Goal: Find contact information: Find contact information

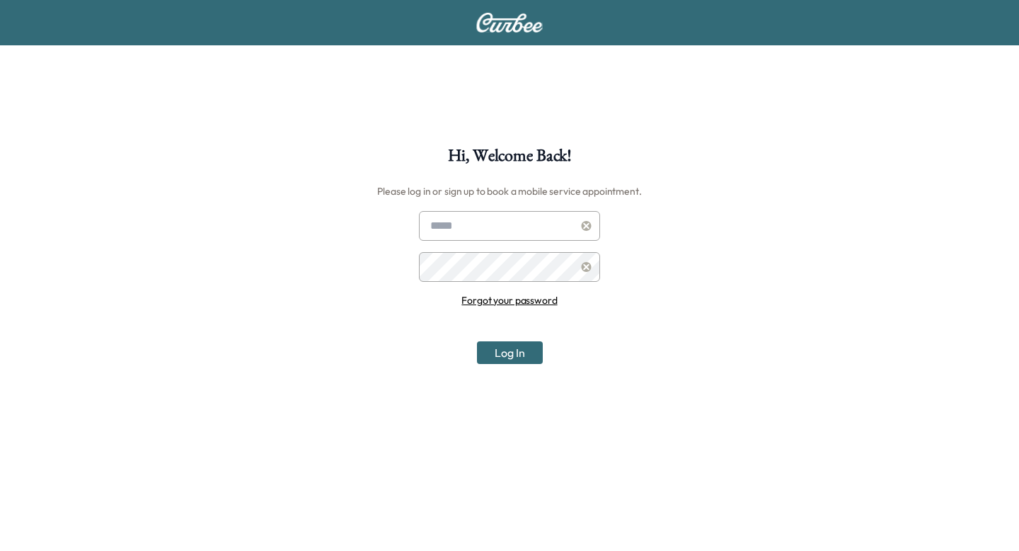
click at [459, 234] on input "text" at bounding box center [509, 226] width 181 height 30
type input "**********"
click at [477, 341] on button "Log In" at bounding box center [510, 352] width 66 height 23
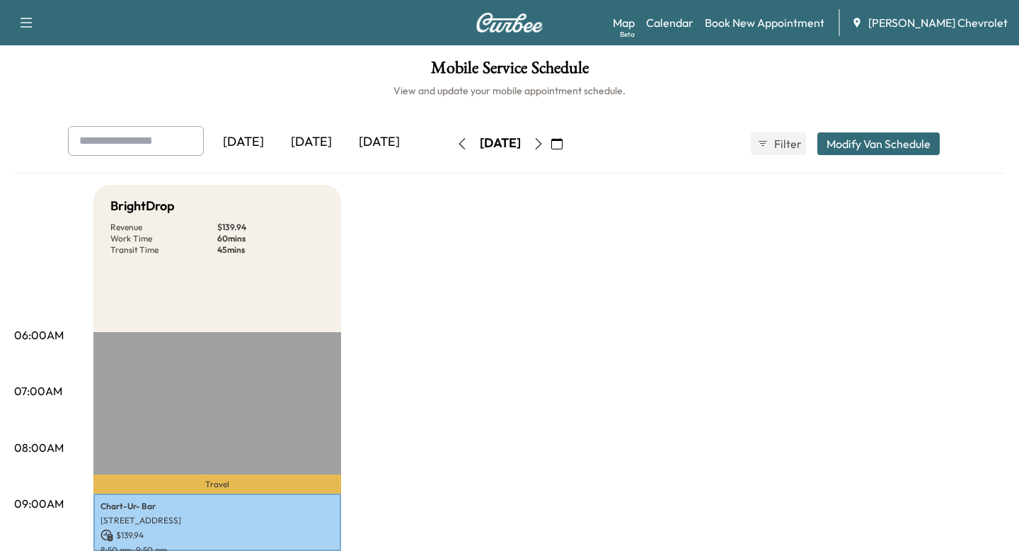
click at [551, 146] on button "button" at bounding box center [539, 143] width 24 height 23
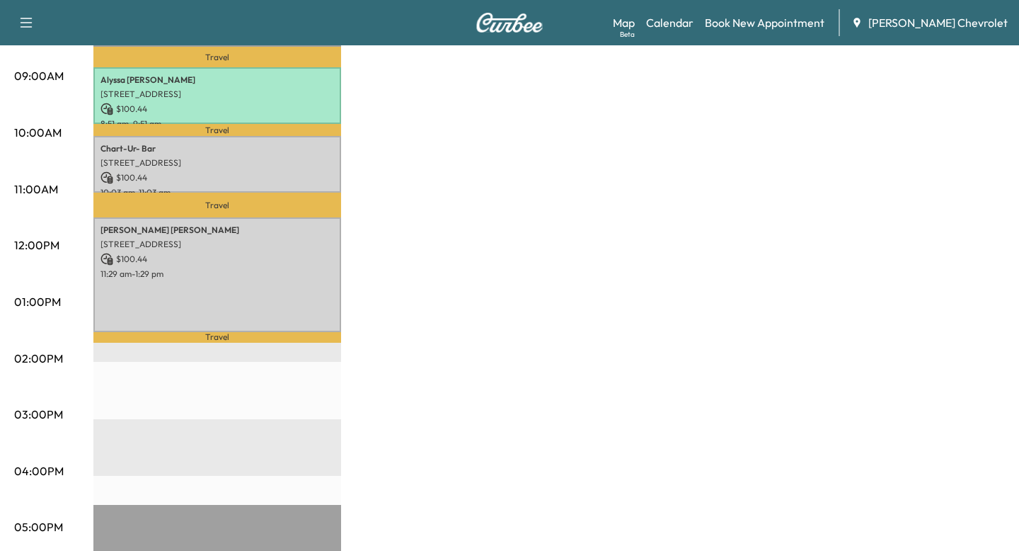
scroll to position [311, 0]
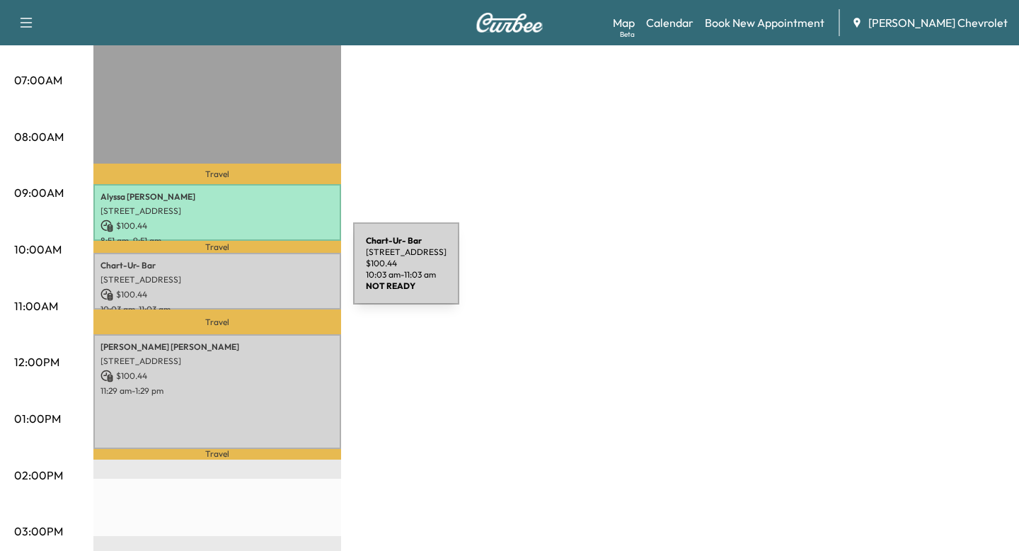
click at [248, 273] on div "Chart-Ur- Bar [STREET_ADDRESS] $ 100.44 10:03 am - 11:03 am" at bounding box center [217, 281] width 248 height 57
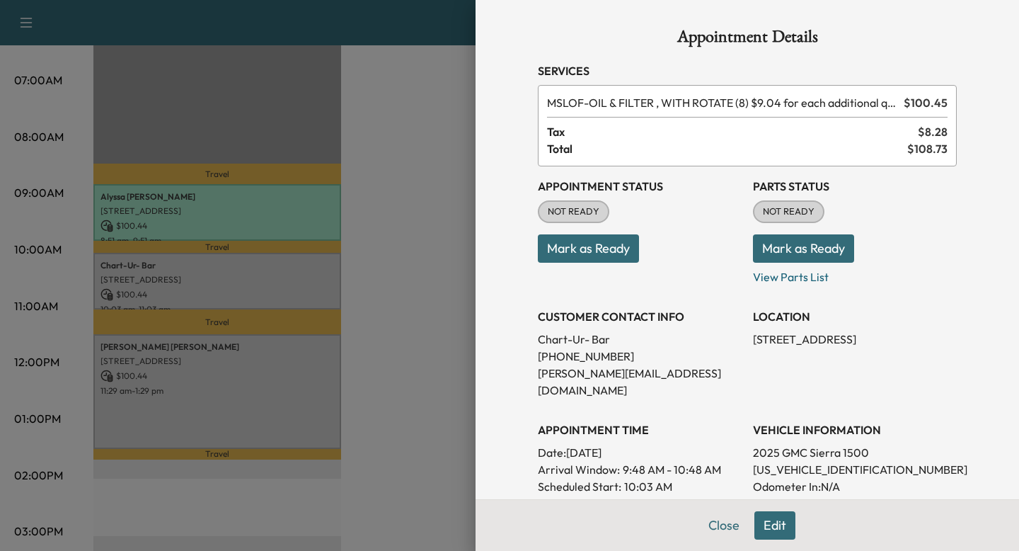
click at [418, 228] on div at bounding box center [509, 275] width 1019 height 551
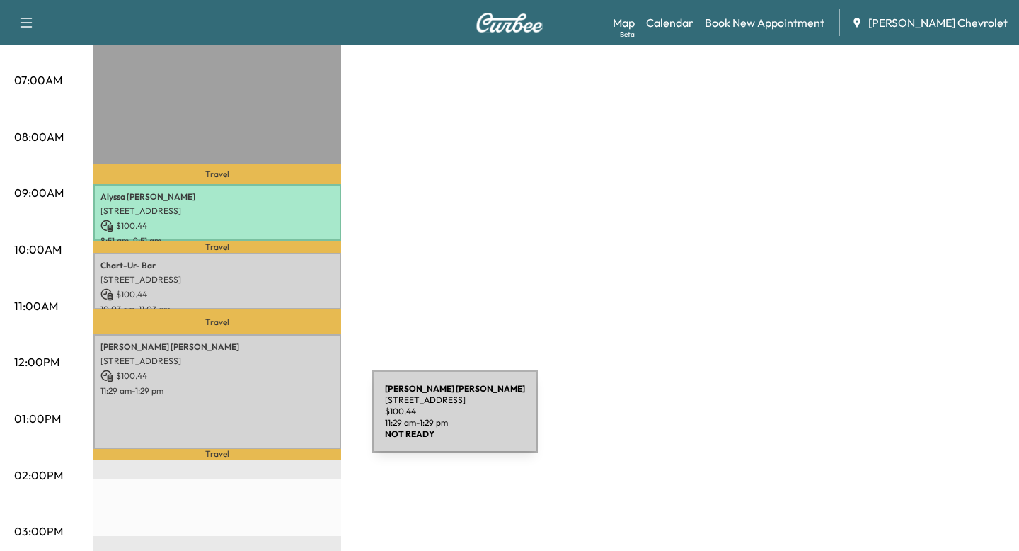
click at [266, 420] on div "[PERSON_NAME] [STREET_ADDRESS][PERSON_NAME] $ 100.44 11:29 am - 1:29 pm" at bounding box center [217, 391] width 248 height 115
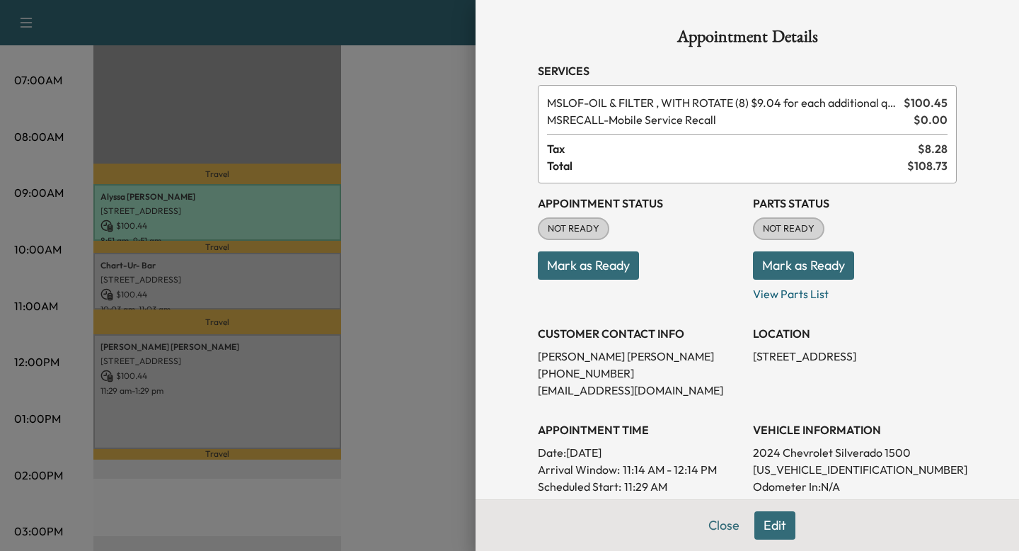
click at [765, 357] on p "[STREET_ADDRESS]" at bounding box center [855, 356] width 204 height 17
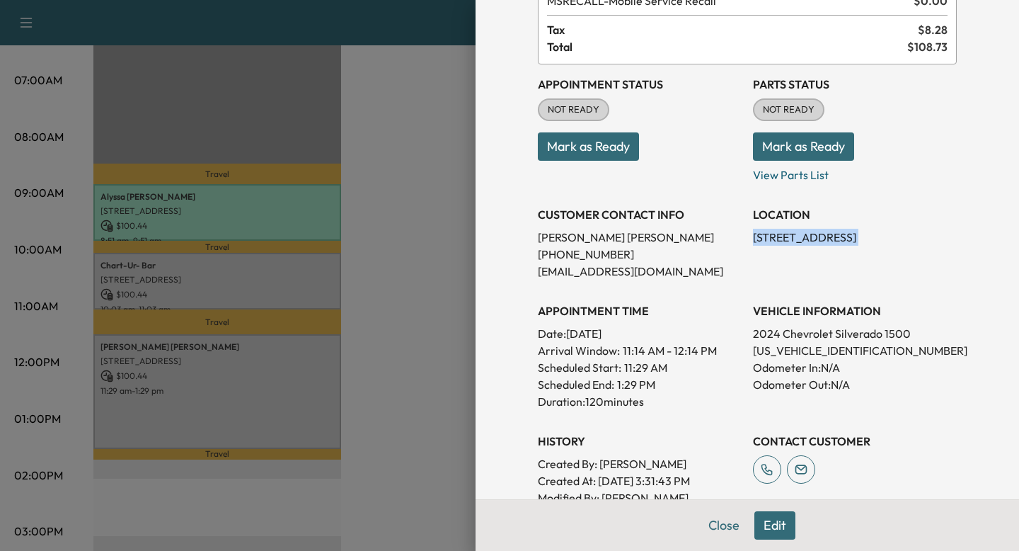
scroll to position [120, 0]
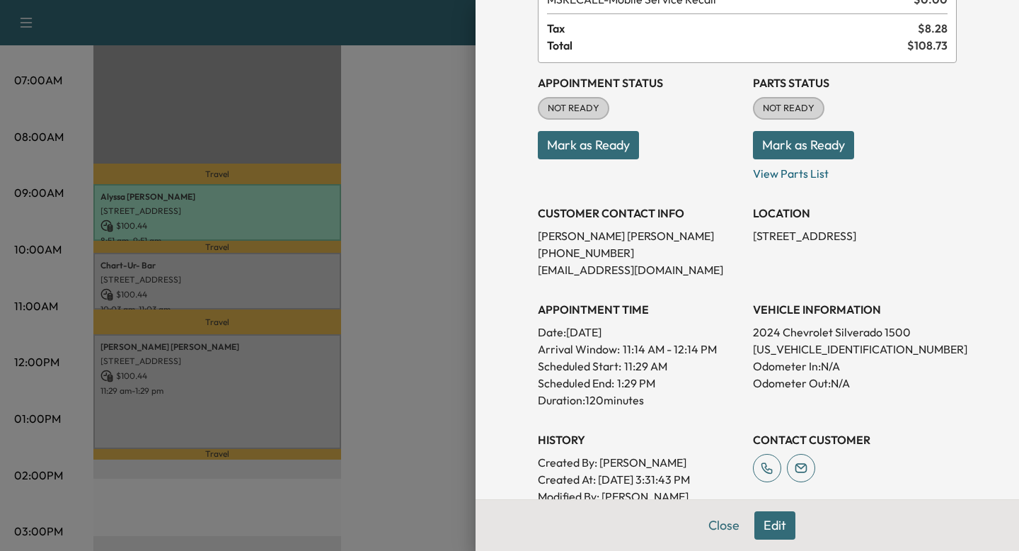
click at [447, 360] on div at bounding box center [509, 275] width 1019 height 551
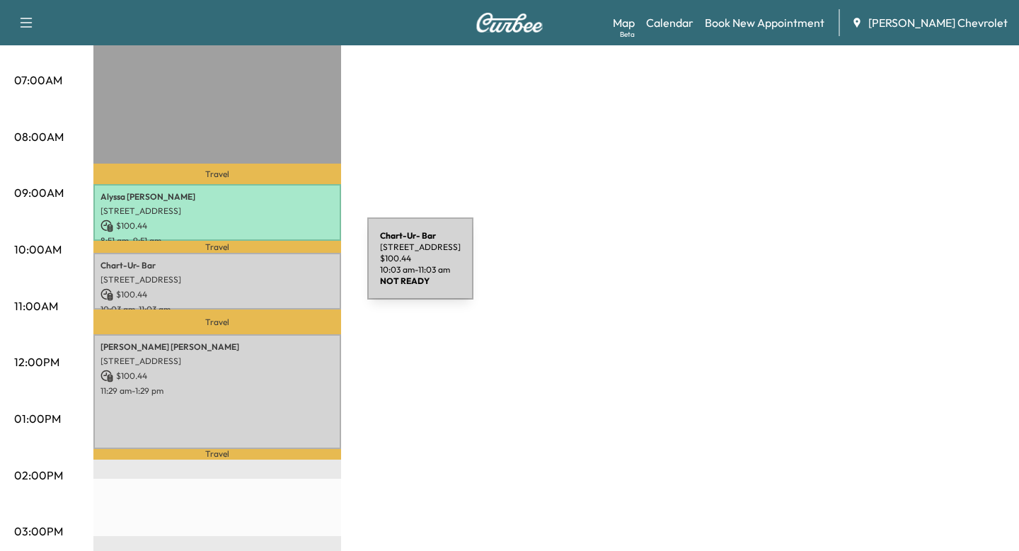
click at [262, 269] on p "Chart-Ur- Bar" at bounding box center [218, 265] width 234 height 11
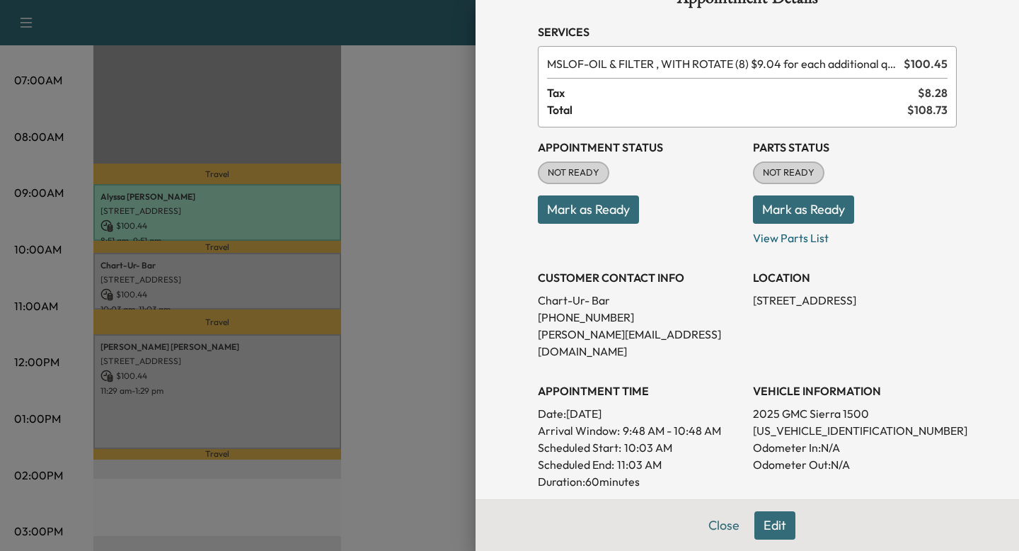
scroll to position [0, 0]
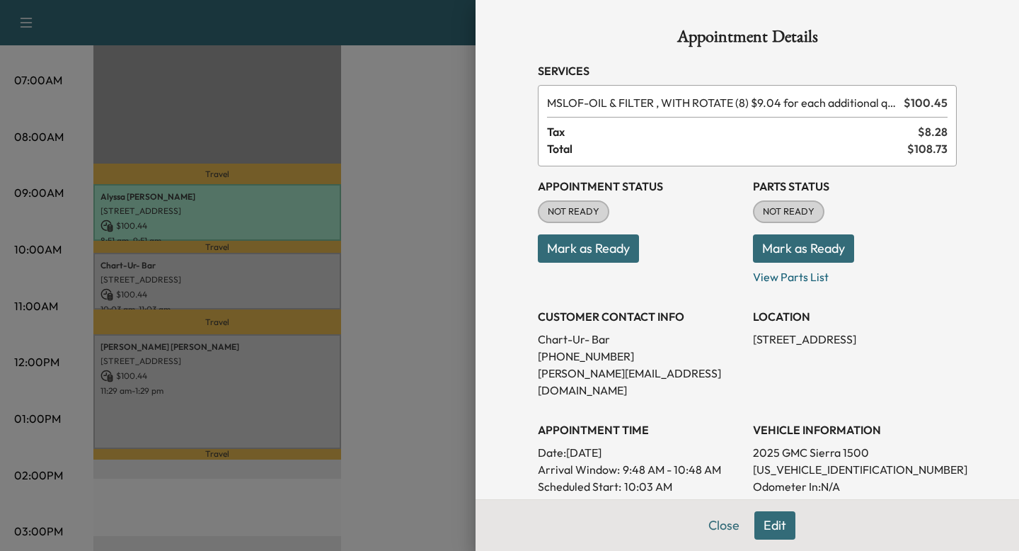
click at [348, 338] on div at bounding box center [509, 275] width 1019 height 551
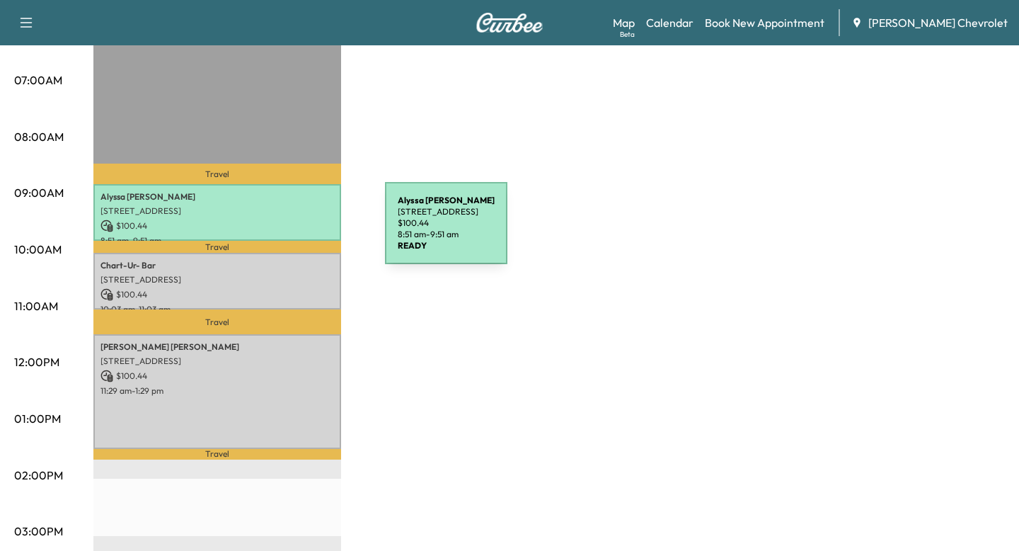
click at [279, 231] on p "$ 100.44" at bounding box center [218, 225] width 234 height 13
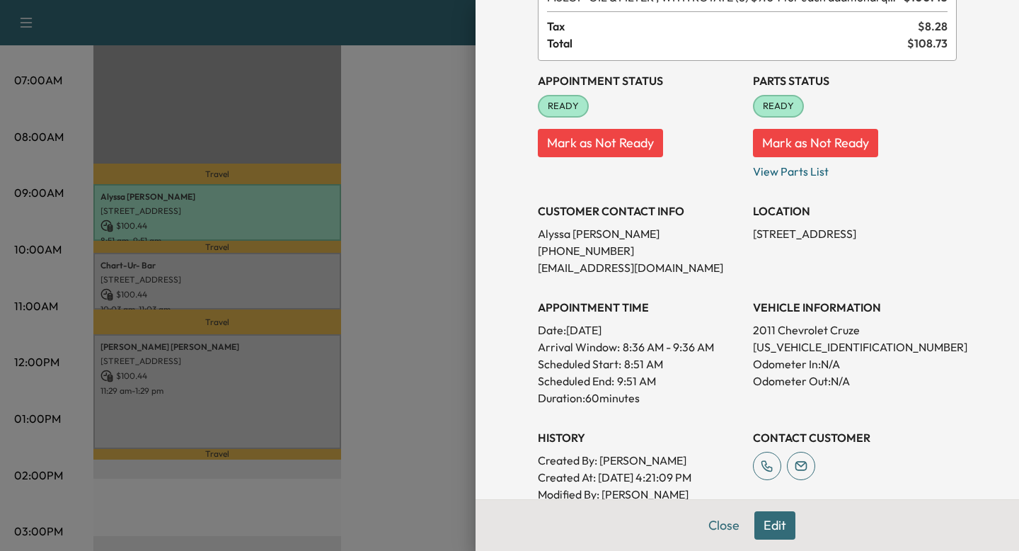
scroll to position [93, 0]
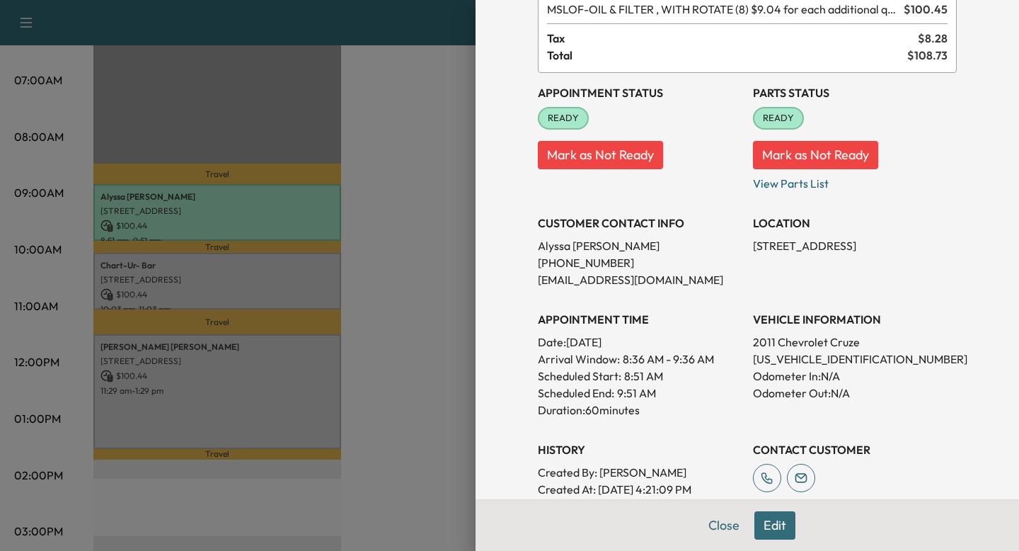
click at [762, 338] on p "2011 Chevrolet Cruze" at bounding box center [855, 341] width 204 height 17
copy p "2011 Chevrolet Cruze"
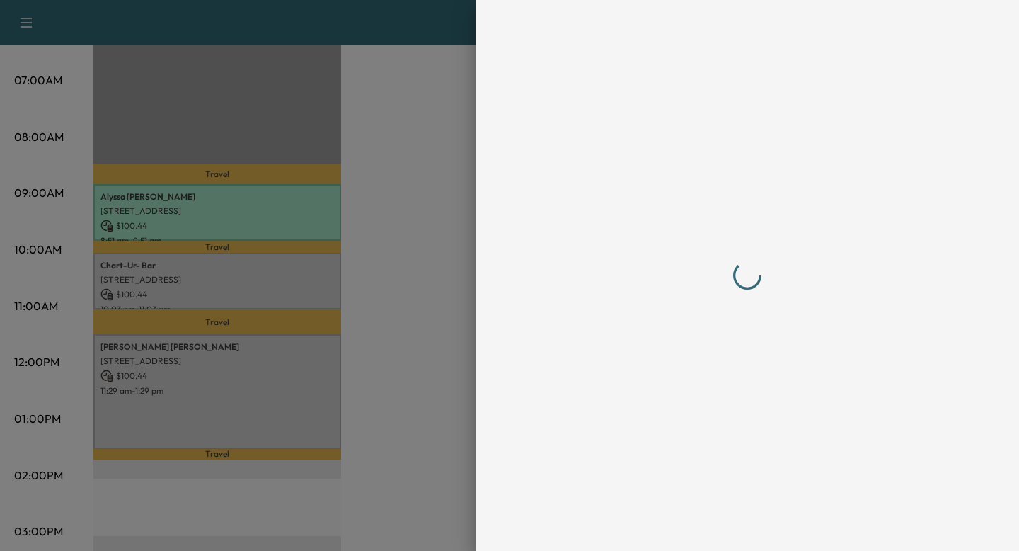
scroll to position [0, 0]
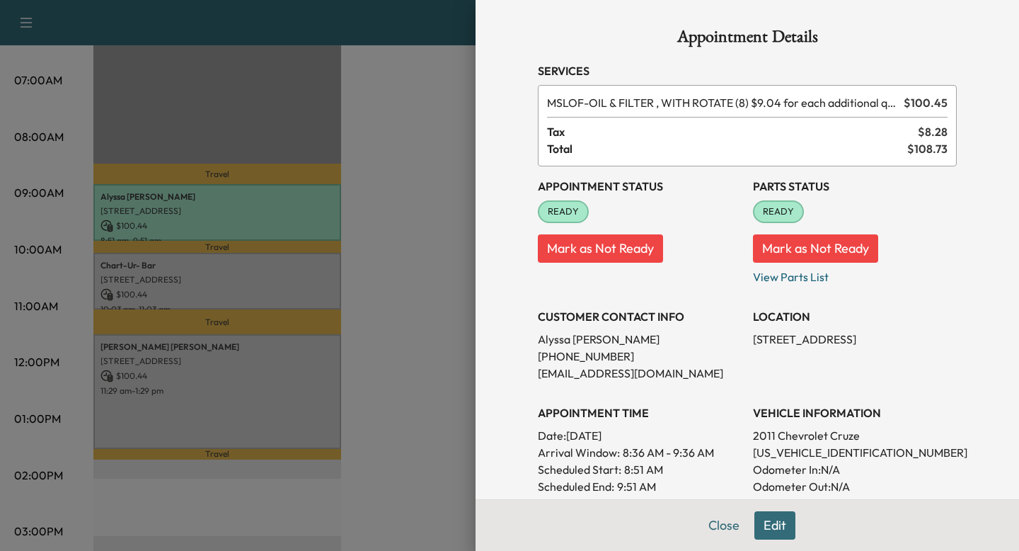
click at [423, 171] on div at bounding box center [509, 275] width 1019 height 551
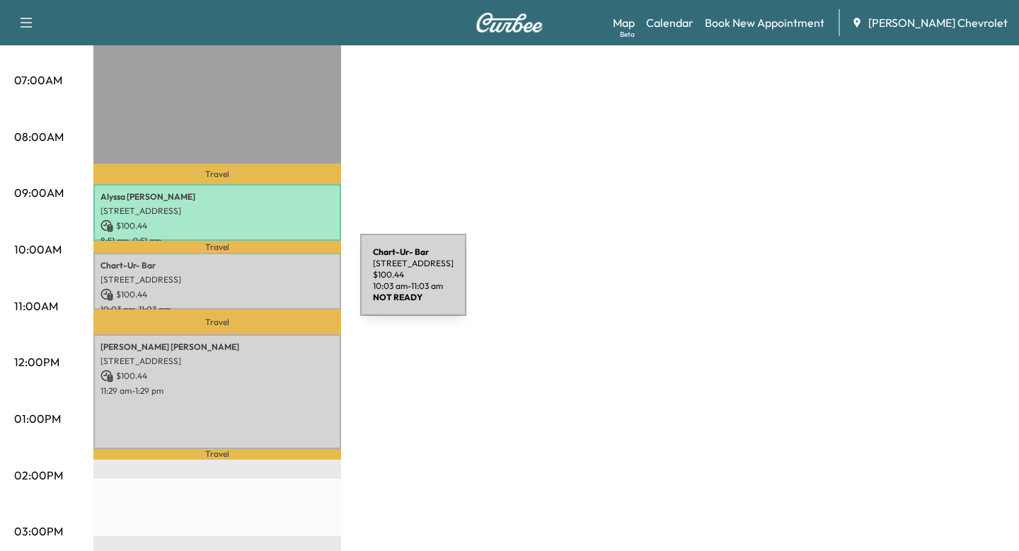
click at [254, 283] on p "[STREET_ADDRESS]" at bounding box center [218, 279] width 234 height 11
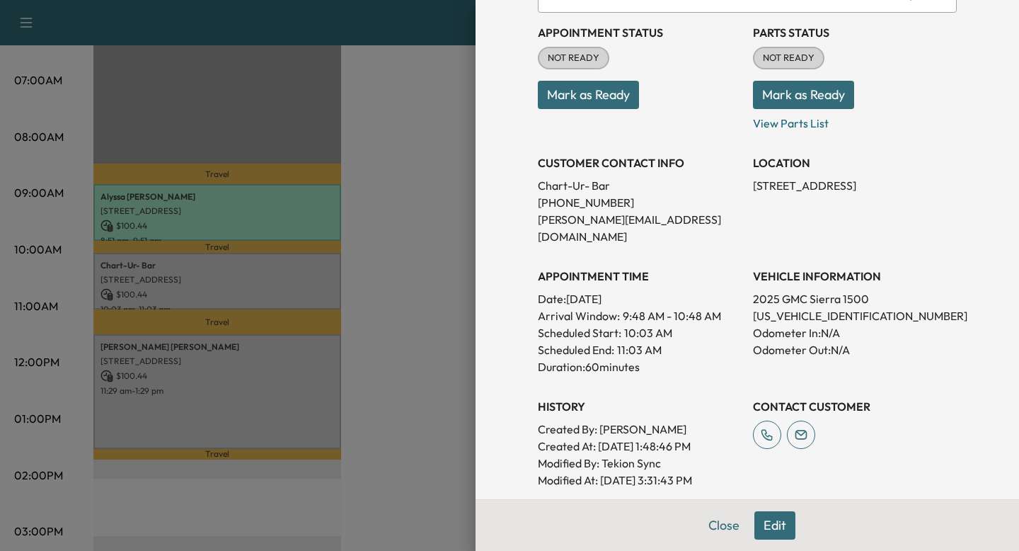
scroll to position [150, 0]
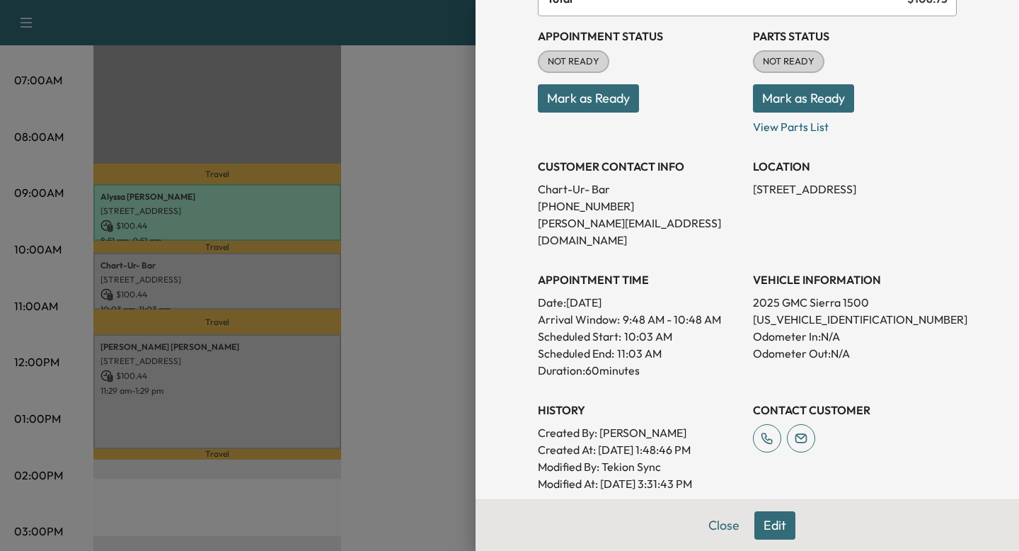
click at [296, 285] on div at bounding box center [509, 275] width 1019 height 551
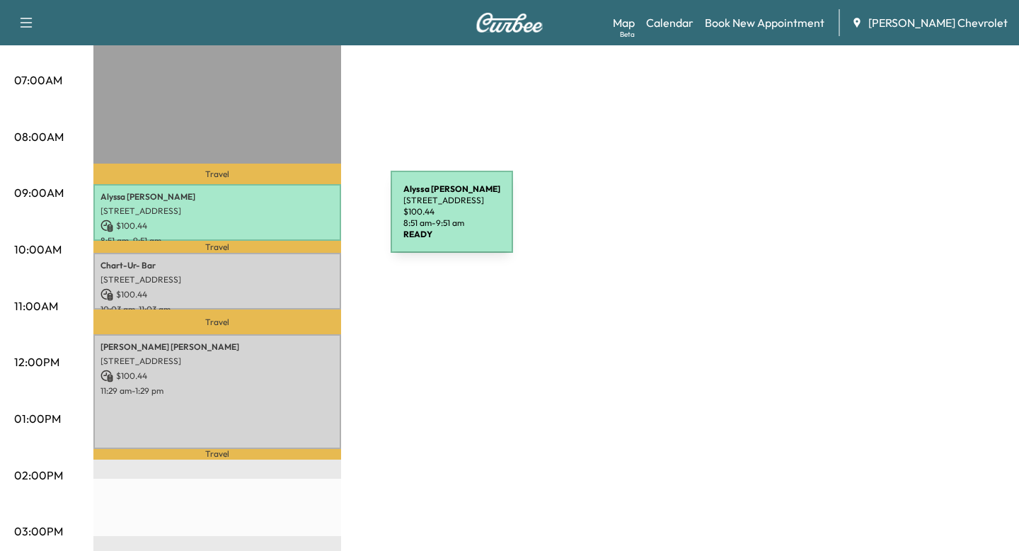
click at [285, 220] on p "$ 100.44" at bounding box center [218, 225] width 234 height 13
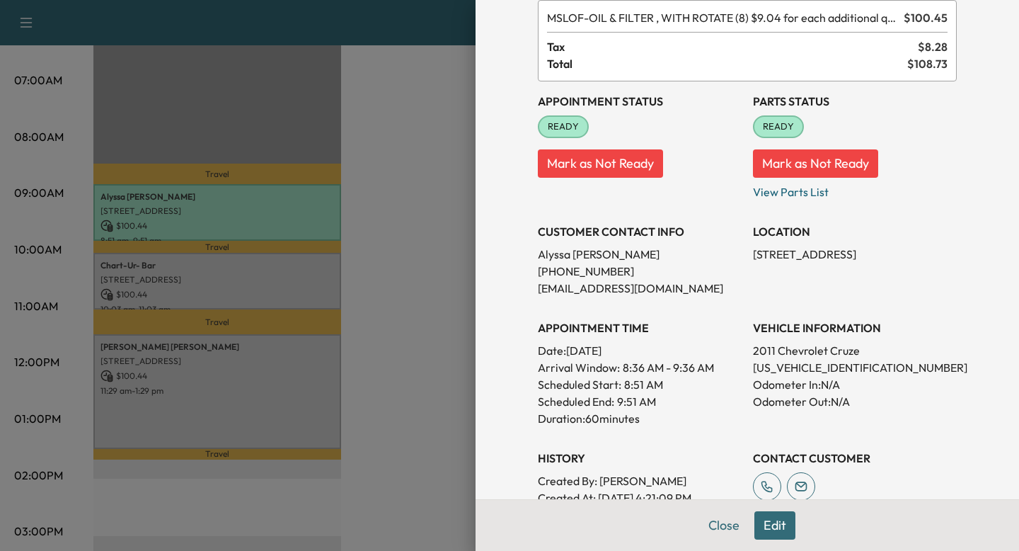
scroll to position [111, 0]
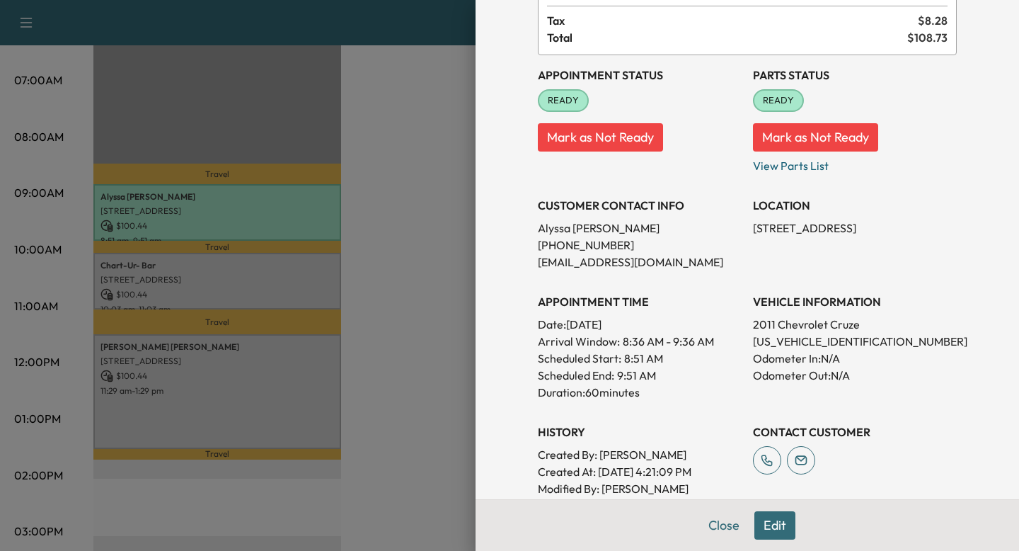
click at [328, 345] on div at bounding box center [509, 275] width 1019 height 551
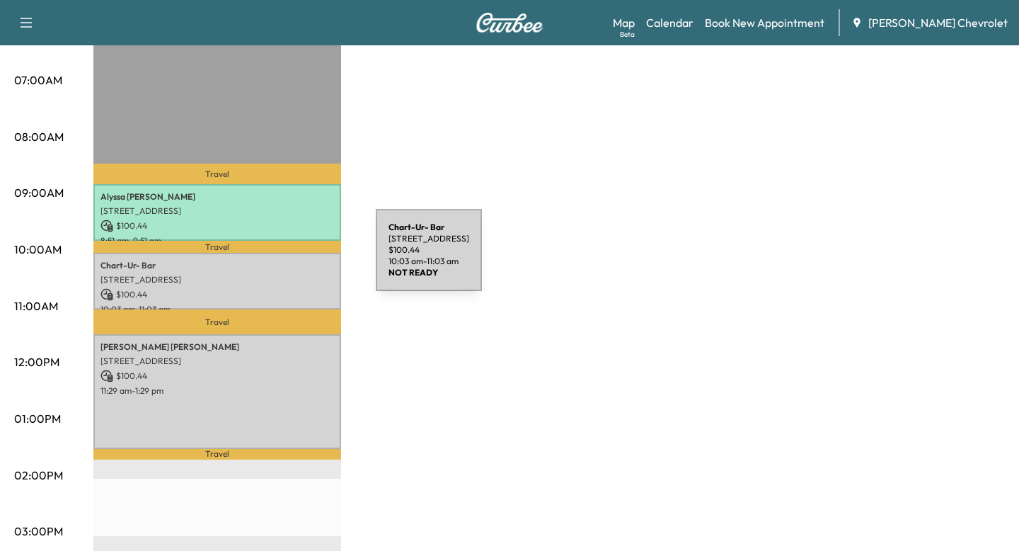
click at [270, 258] on div "Chart-Ur- Bar [STREET_ADDRESS] $ 100.44 10:03 am - 11:03 am" at bounding box center [217, 281] width 248 height 57
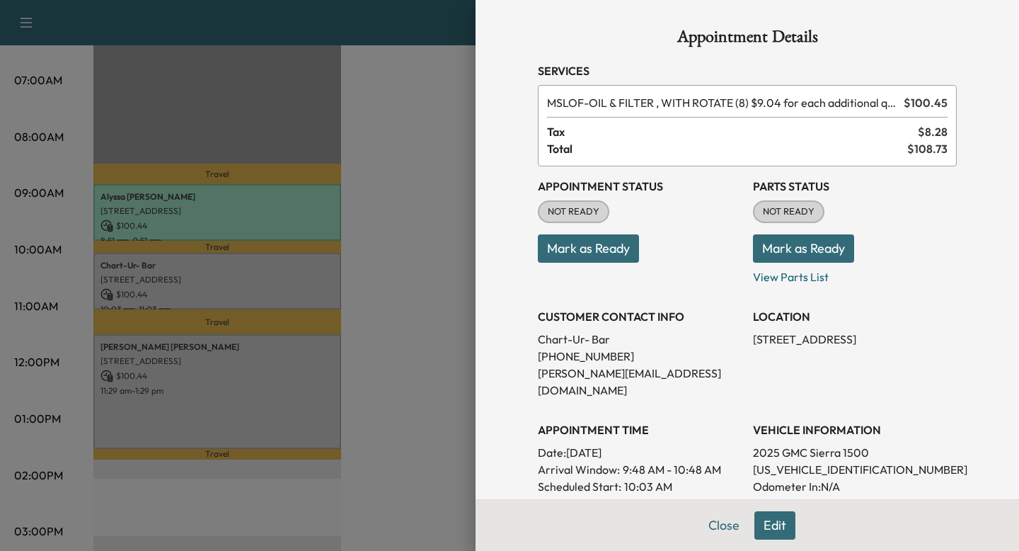
click at [347, 256] on div at bounding box center [509, 275] width 1019 height 551
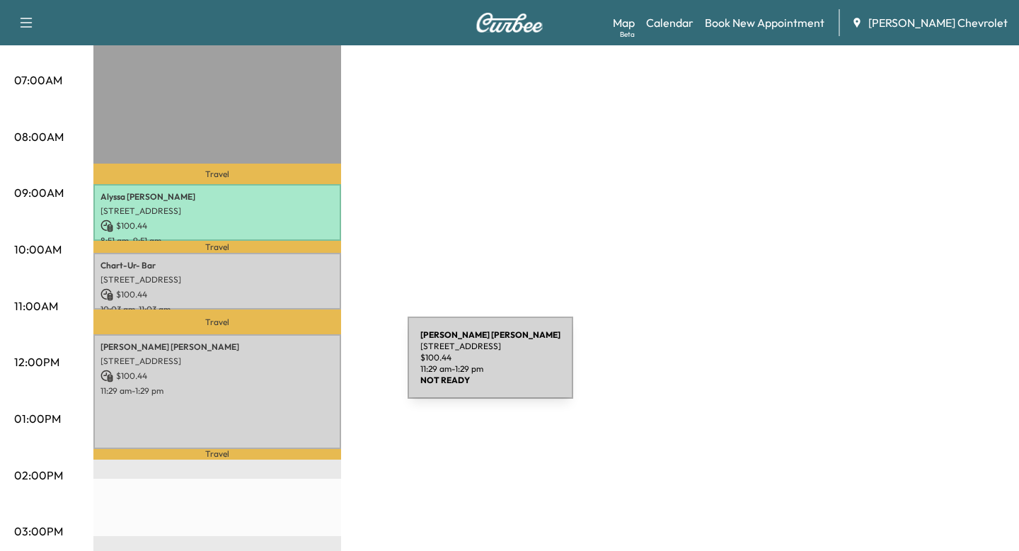
click at [302, 367] on p "[STREET_ADDRESS]" at bounding box center [218, 360] width 234 height 11
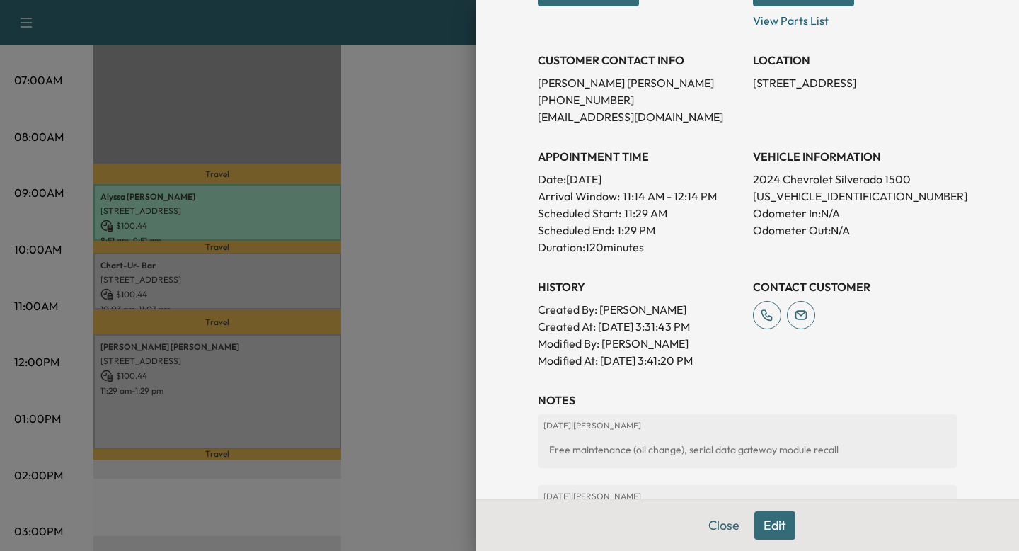
scroll to position [263, 0]
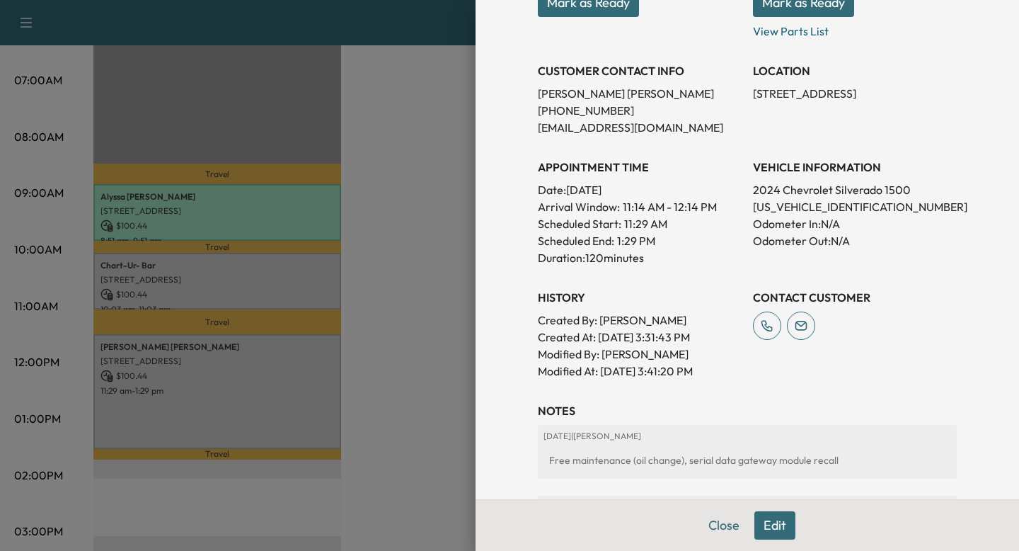
click at [784, 100] on p "[STREET_ADDRESS]" at bounding box center [855, 93] width 204 height 17
click at [784, 99] on p "[STREET_ADDRESS]" at bounding box center [855, 93] width 204 height 17
copy p "[STREET_ADDRESS]"
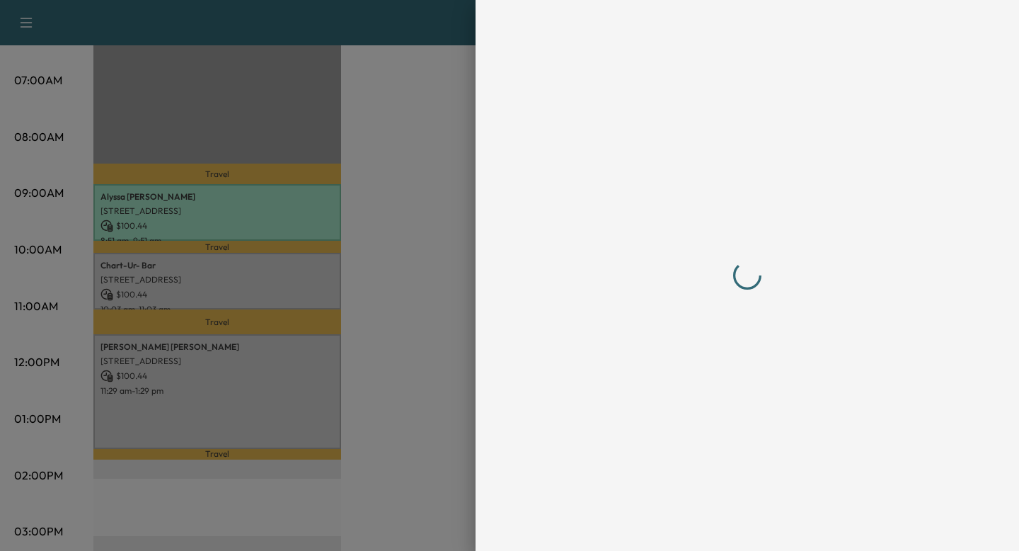
scroll to position [0, 0]
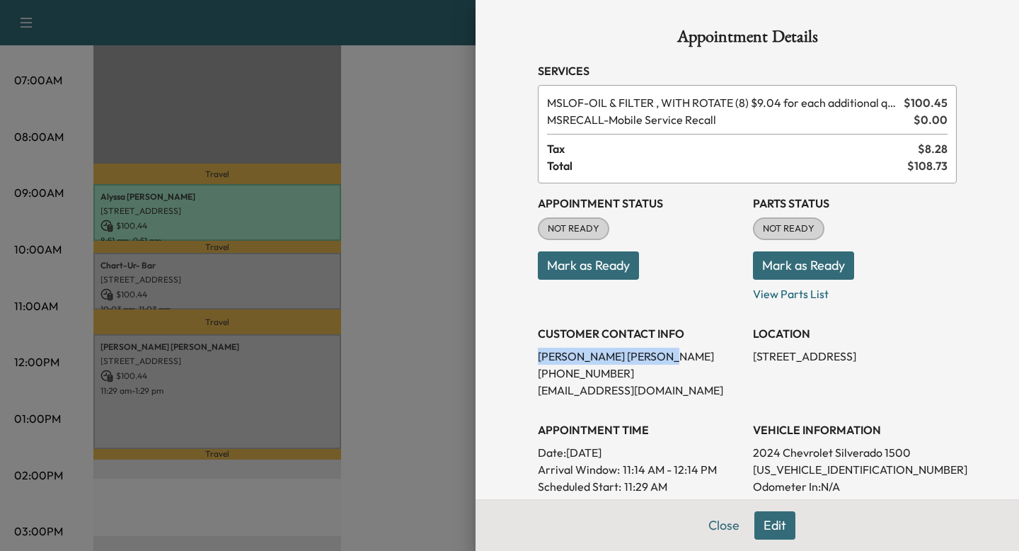
drag, startPoint x: 617, startPoint y: 360, endPoint x: 540, endPoint y: 360, distance: 77.2
click at [540, 360] on p "[PERSON_NAME]" at bounding box center [640, 356] width 204 height 17
copy p "[PERSON_NAME]"
